Goal: Task Accomplishment & Management: Manage account settings

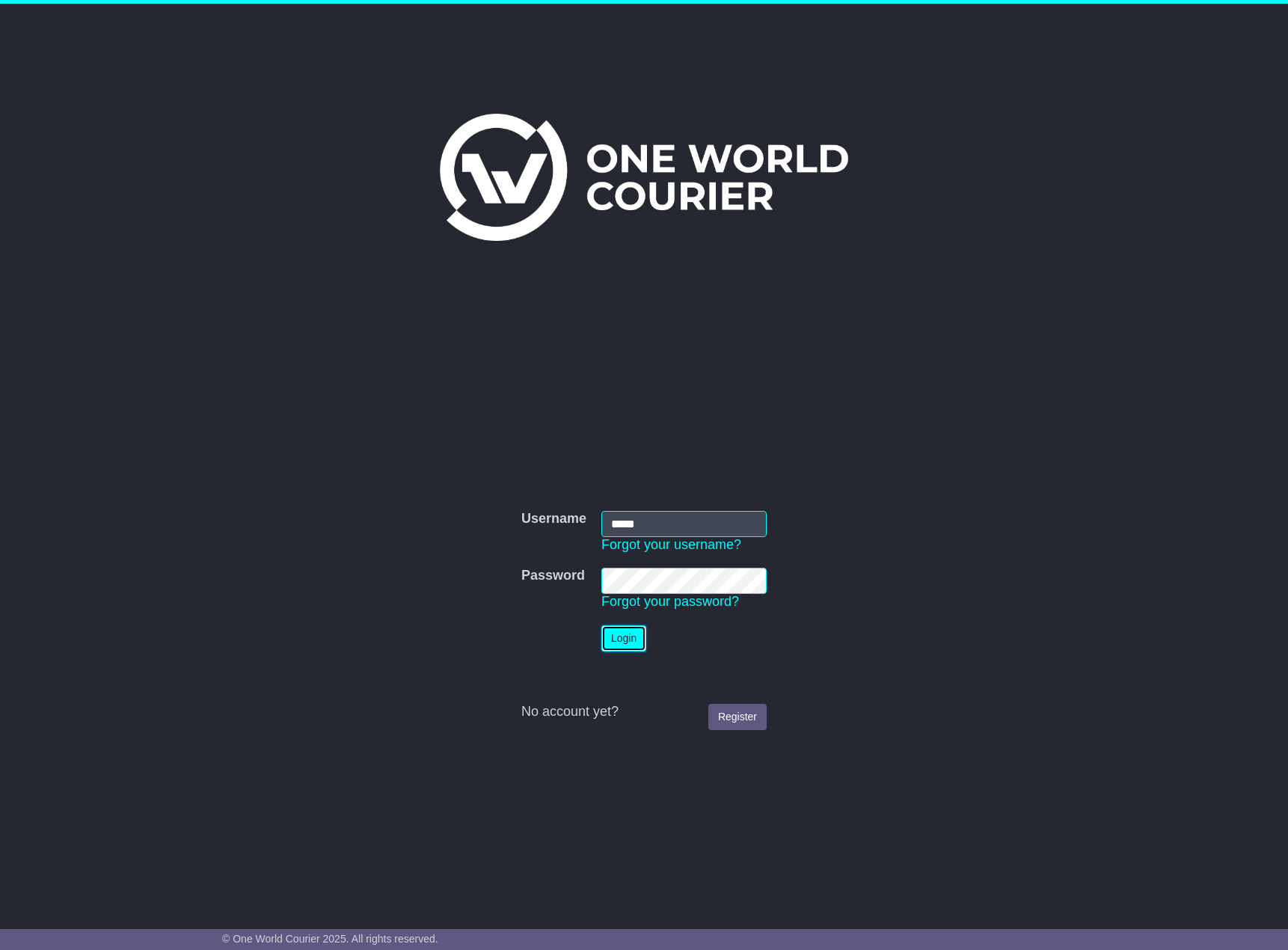
click at [623, 632] on button "Login" at bounding box center [623, 638] width 45 height 26
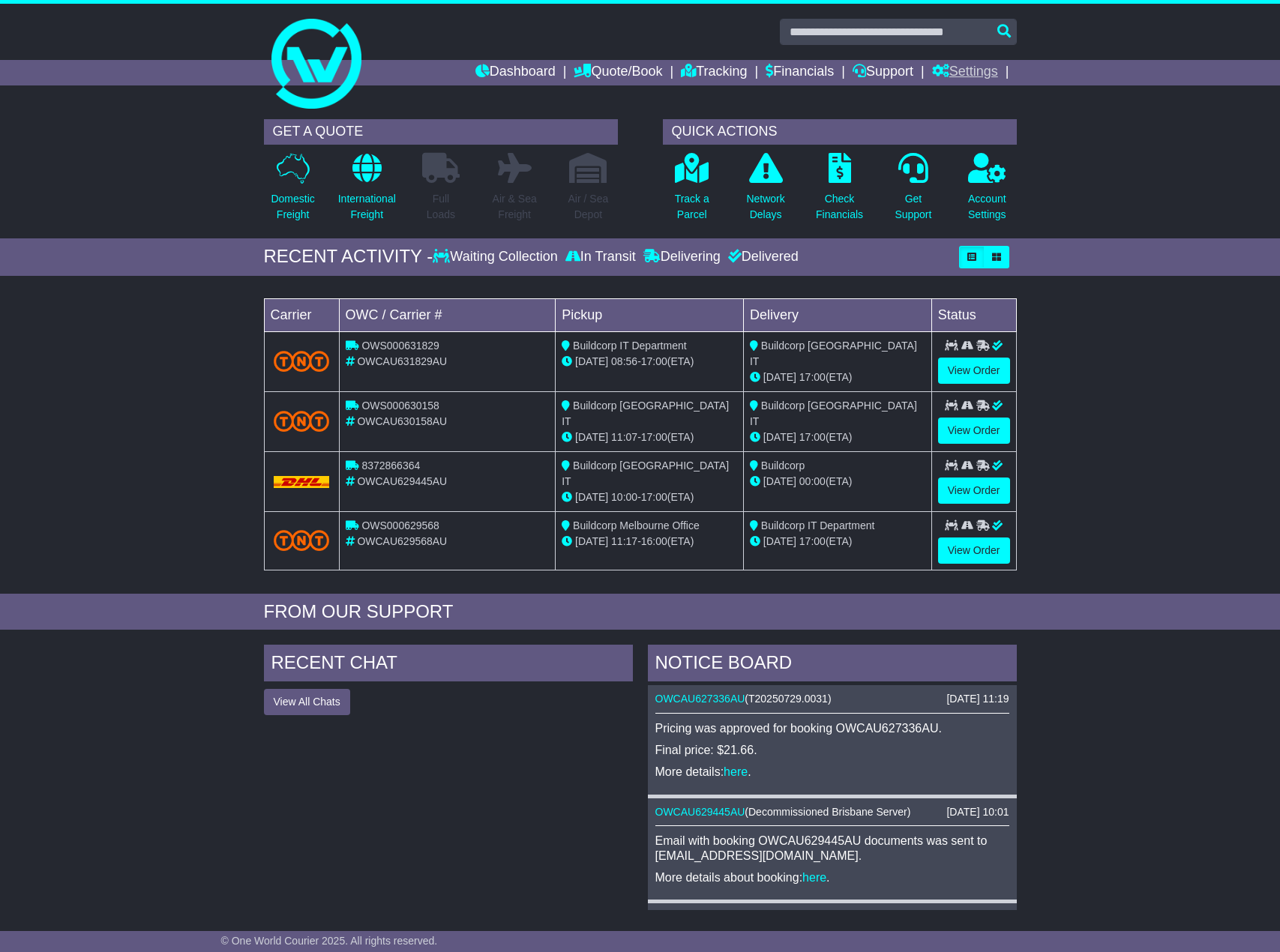
click at [974, 64] on link "Settings" at bounding box center [964, 72] width 66 height 25
click at [968, 117] on link "Address Book" at bounding box center [992, 114] width 119 height 16
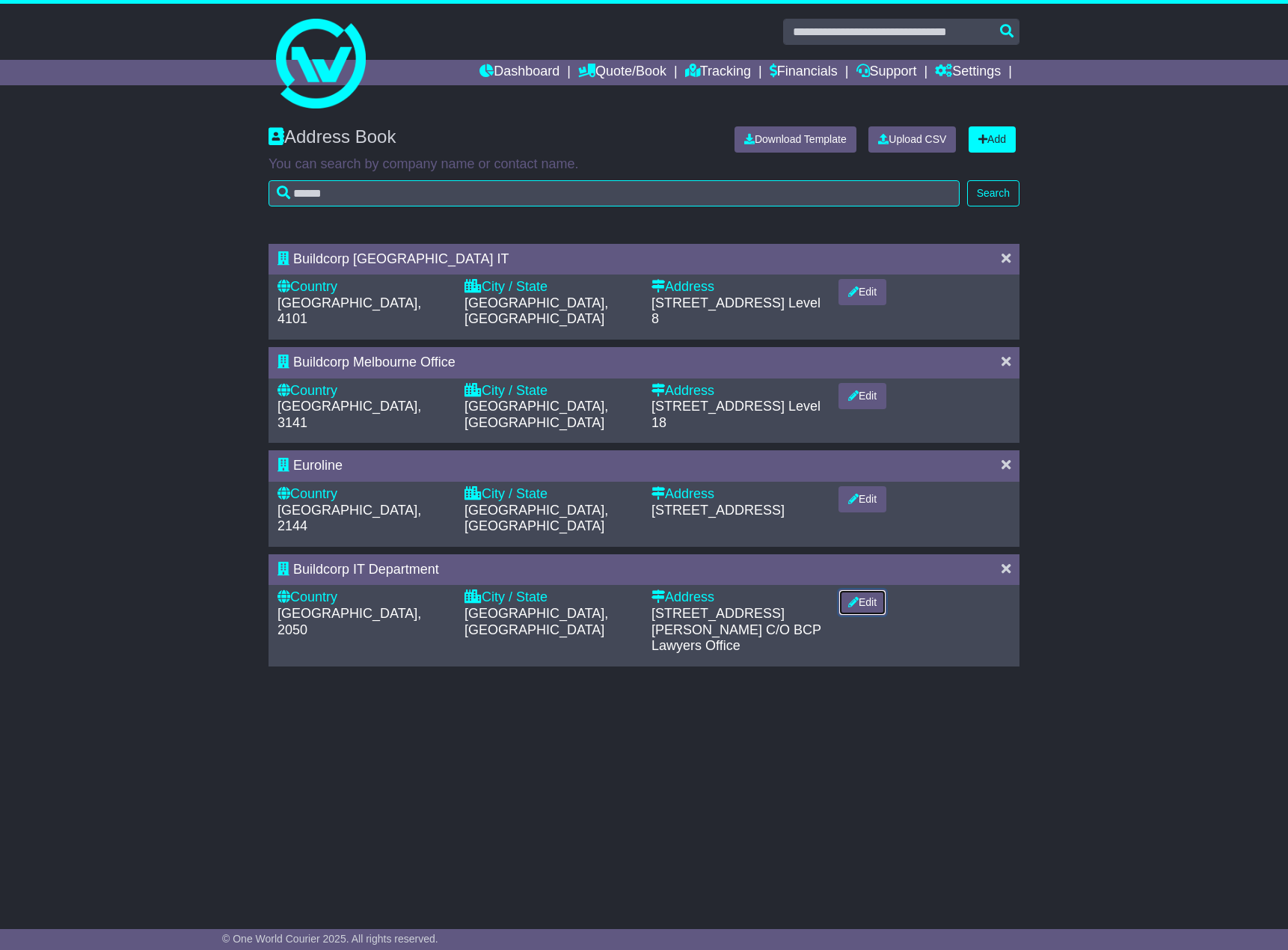
click at [857, 597] on icon at bounding box center [853, 602] width 11 height 11
select select "**"
select select "**********"
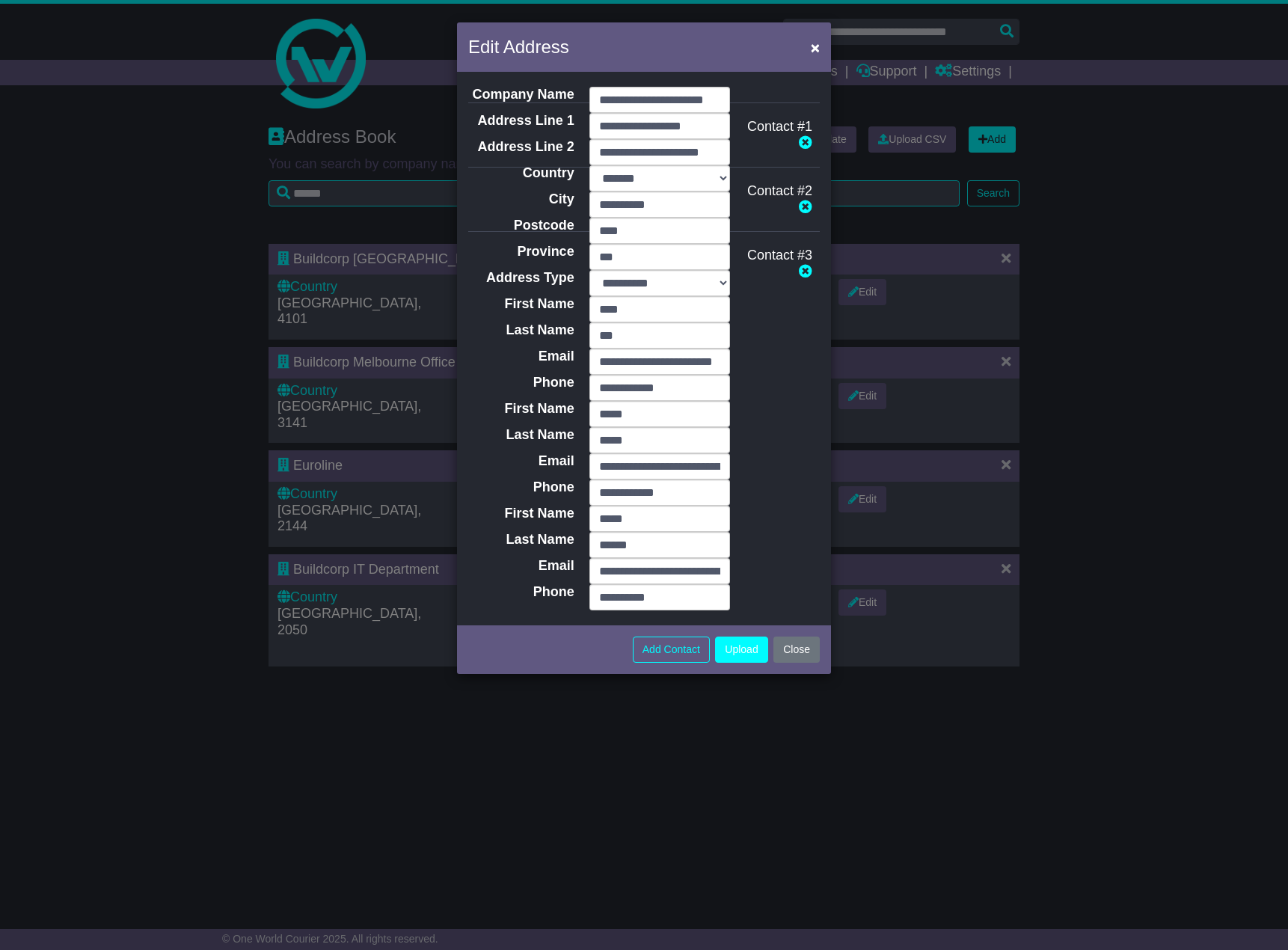
click at [908, 526] on div "**********" at bounding box center [644, 475] width 1288 height 950
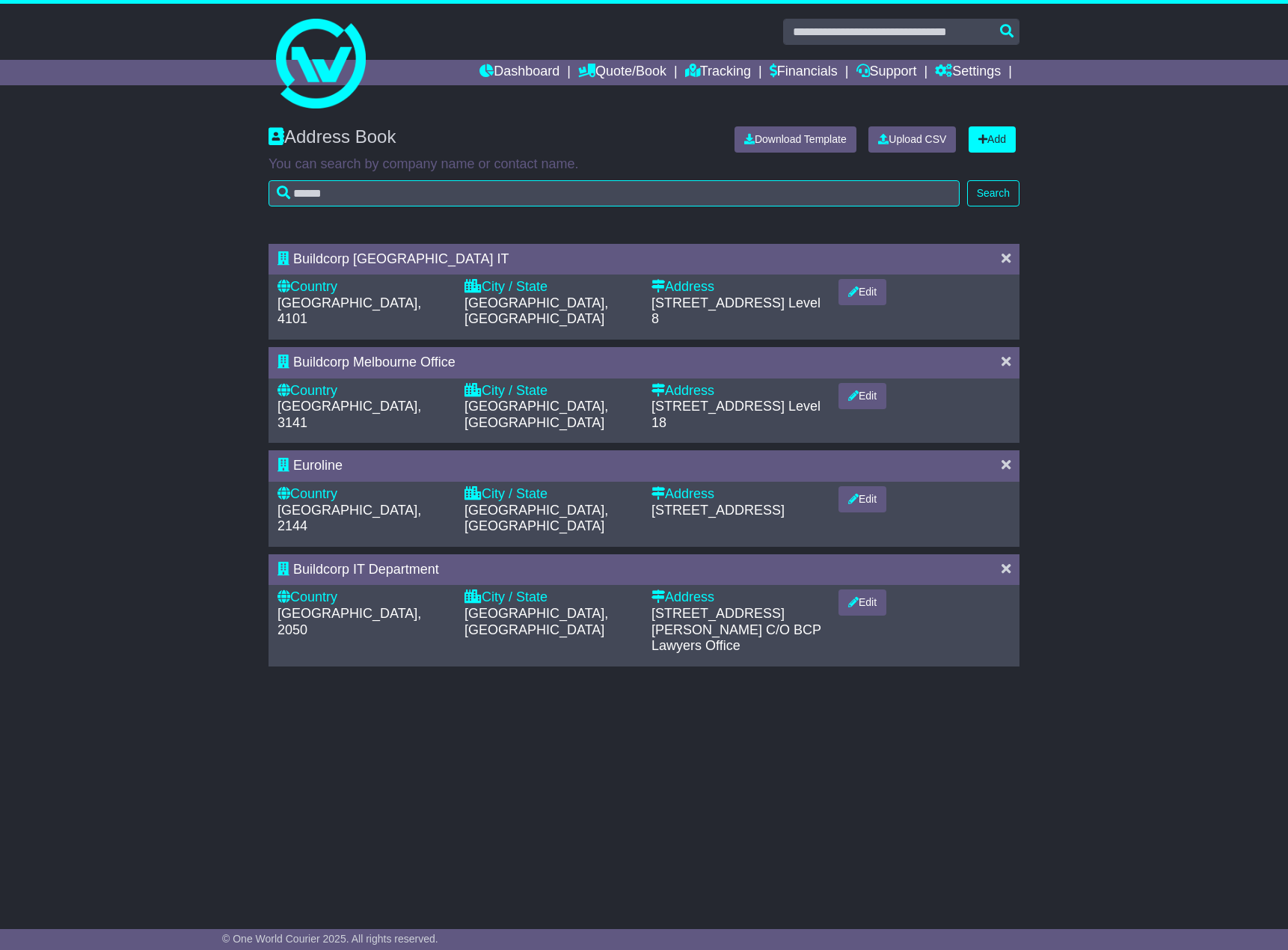
drag, startPoint x: 882, startPoint y: 658, endPoint x: 794, endPoint y: 656, distance: 88.0
click at [794, 656] on div "Address Book Download Template Upload CSV Add You can search by company name or…" at bounding box center [644, 509] width 1288 height 794
drag, startPoint x: 794, startPoint y: 656, endPoint x: 761, endPoint y: 654, distance: 33.1
click at [761, 654] on div "Address Book Download Template Upload CSV Add You can search by company name or…" at bounding box center [644, 509] width 1288 height 794
drag, startPoint x: 761, startPoint y: 654, endPoint x: 747, endPoint y: 653, distance: 14.0
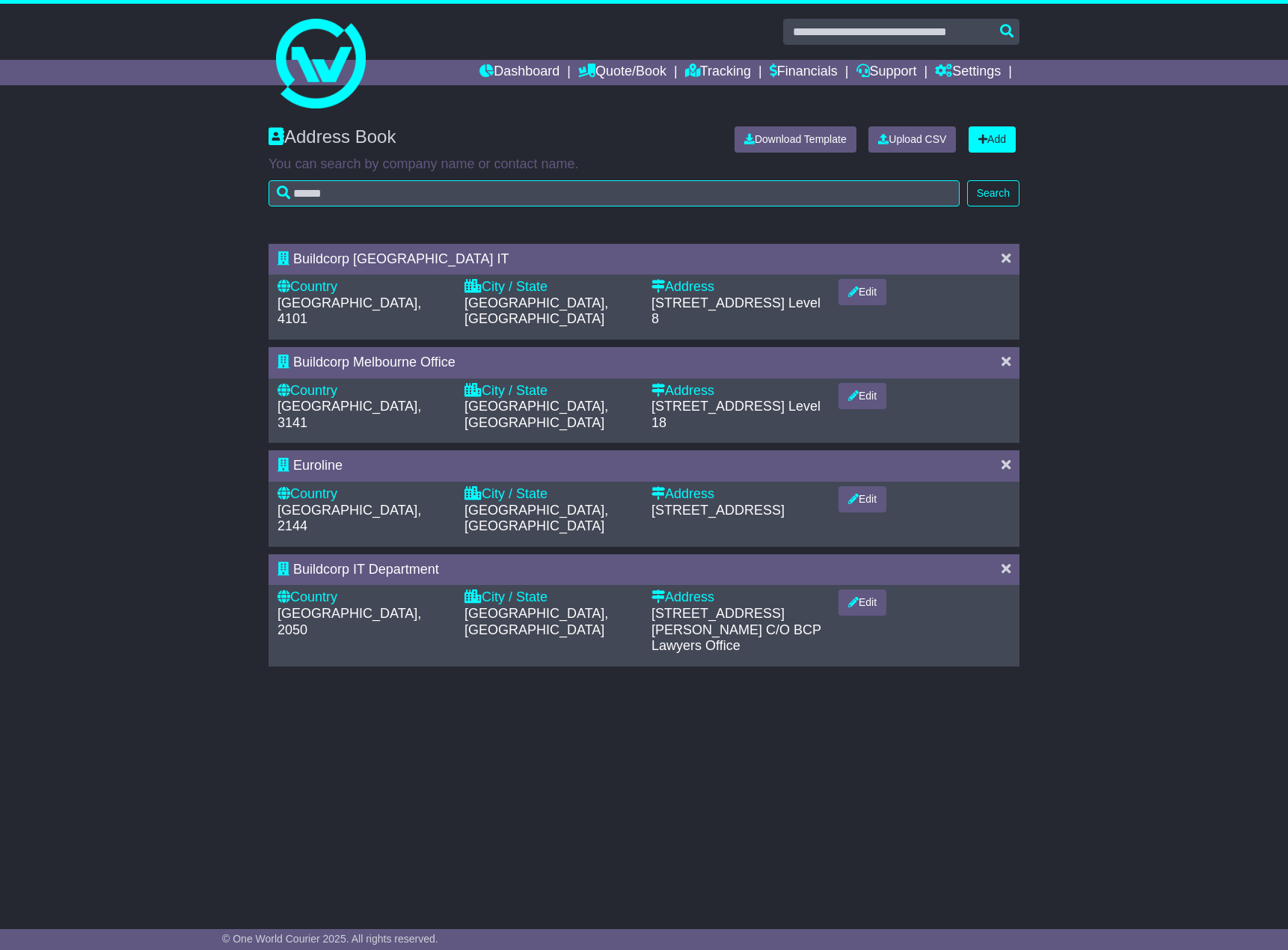
click at [747, 653] on div "Address Book Download Template Upload CSV Add You can search by company name or…" at bounding box center [644, 509] width 1288 height 794
click at [745, 653] on div "Address Book Download Template Upload CSV Add You can search by company name or…" at bounding box center [644, 509] width 1288 height 794
drag, startPoint x: 718, startPoint y: 659, endPoint x: 683, endPoint y: 668, distance: 36.1
click at [688, 668] on div "Address Book Download Template Upload CSV Add You can search by company name or…" at bounding box center [644, 509] width 1288 height 794
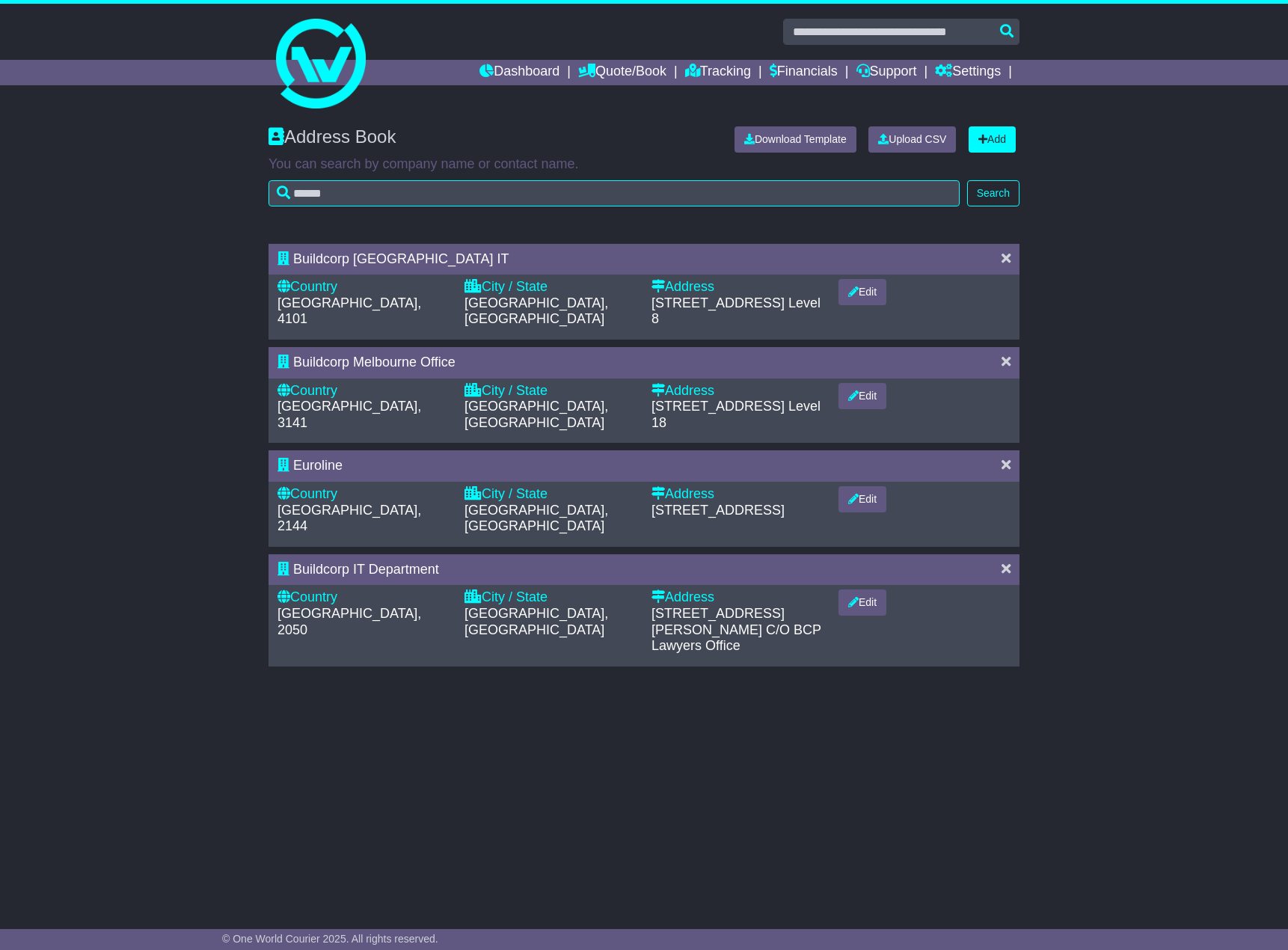
drag, startPoint x: 678, startPoint y: 666, endPoint x: 618, endPoint y: 677, distance: 61.0
click at [618, 677] on div "Address Book Download Template Upload CSV Add You can search by company name or…" at bounding box center [644, 509] width 1288 height 794
click at [799, 698] on div "Address Book Download Template Upload CSV Add You can search by company name or…" at bounding box center [644, 509] width 1288 height 794
click at [761, 701] on div "Address Book Download Template Upload CSV Add You can search by company name or…" at bounding box center [644, 509] width 1288 height 794
drag, startPoint x: 29, startPoint y: 539, endPoint x: 54, endPoint y: 526, distance: 28.2
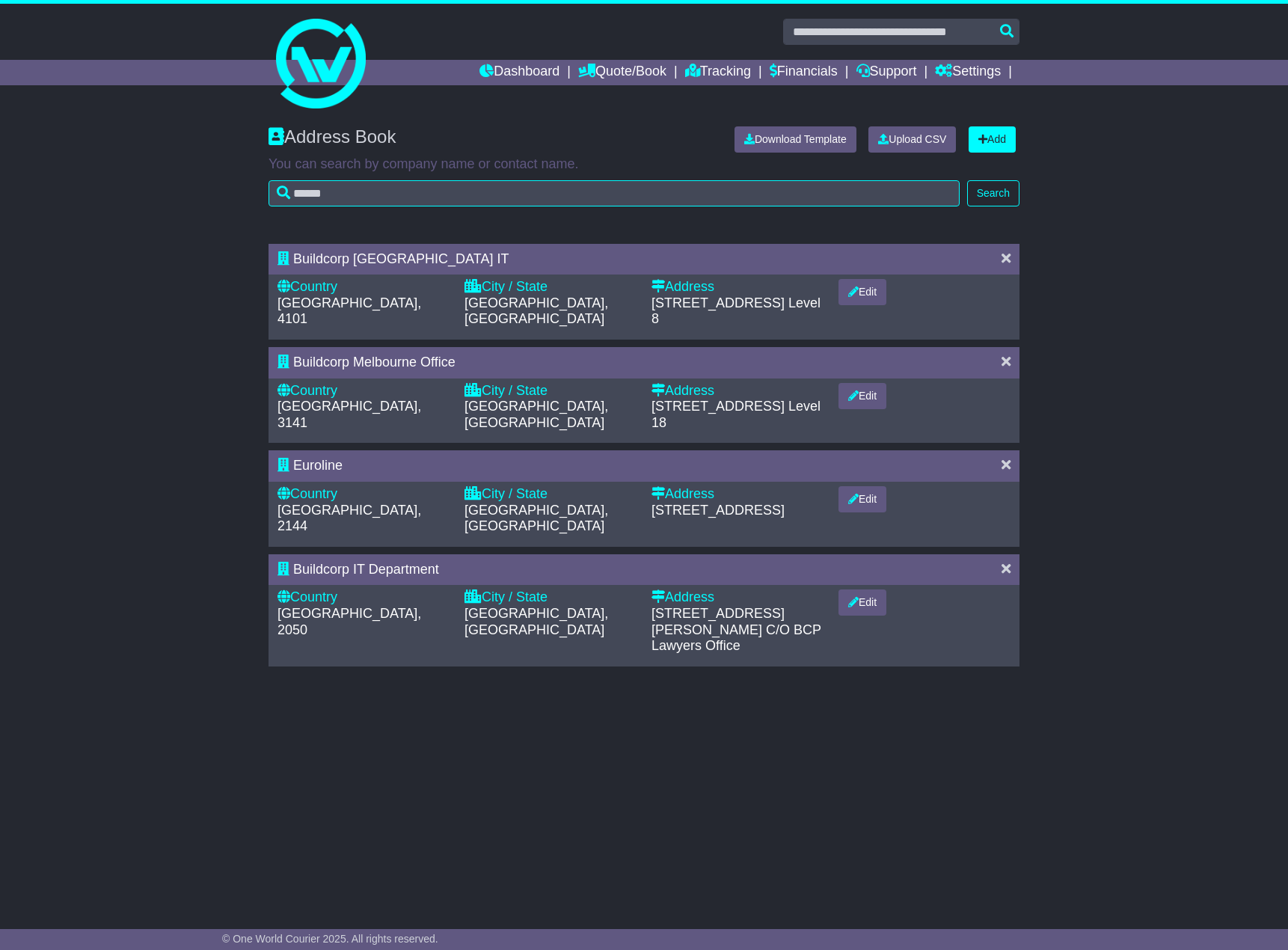
click at [38, 537] on div "Buildcorp Brisbane IT Country Australia, 4101 City / State SOUTH BRISBANE, QLD …" at bounding box center [644, 459] width 1288 height 445
